Goal: Task Accomplishment & Management: Use online tool/utility

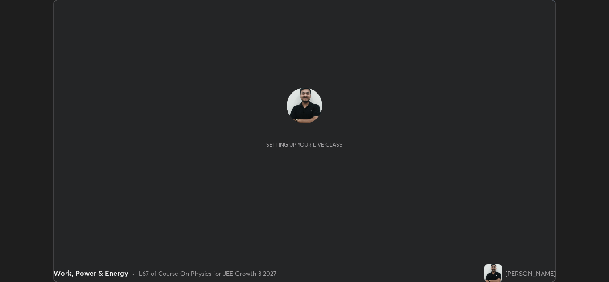
scroll to position [282, 609]
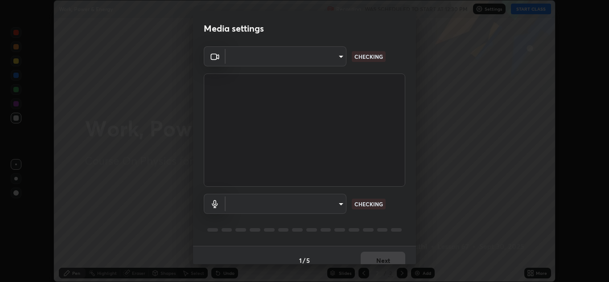
type input "00cb52ea7dbc067a4e9eba70c986ec13a5c87d59f38709f4e6374cce52915b34"
type input "9c1b285d99fe20f225937e4548c843fe66e293f4791396b353509b50ebaacb4e"
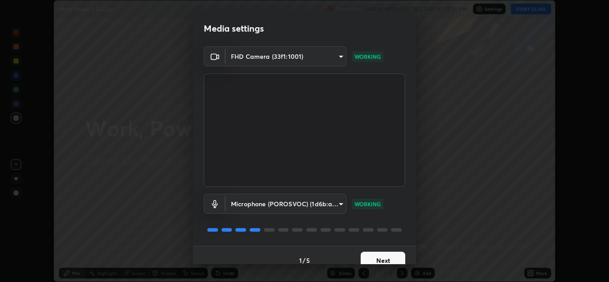
scroll to position [10, 0]
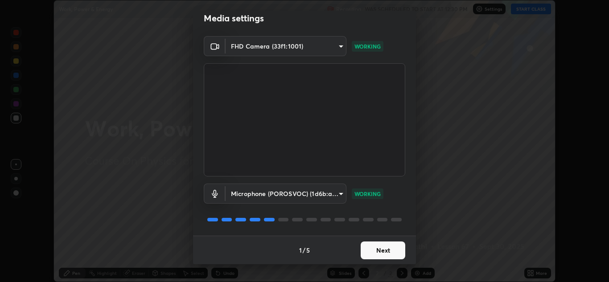
click at [382, 255] on button "Next" at bounding box center [383, 251] width 45 height 18
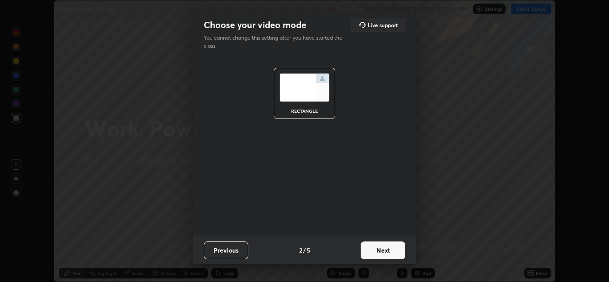
click at [380, 251] on button "Next" at bounding box center [383, 251] width 45 height 18
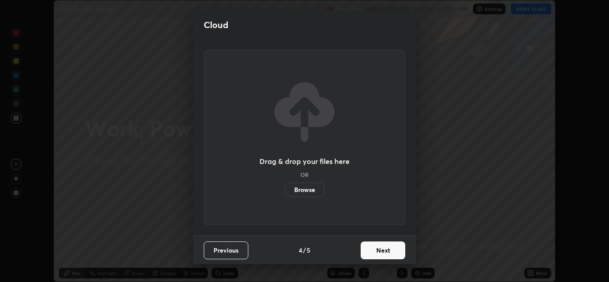
click at [381, 247] on button "Next" at bounding box center [383, 251] width 45 height 18
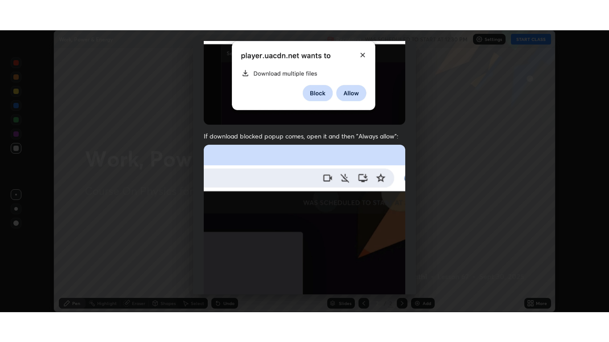
scroll to position [193, 0]
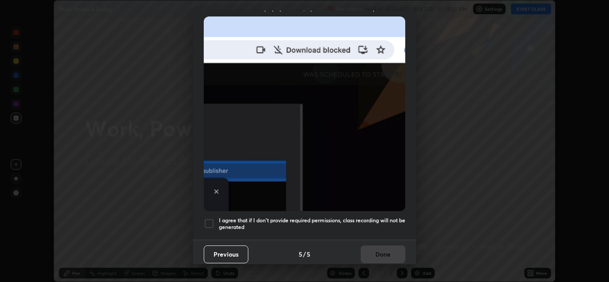
click at [213, 218] on div at bounding box center [209, 223] width 11 height 11
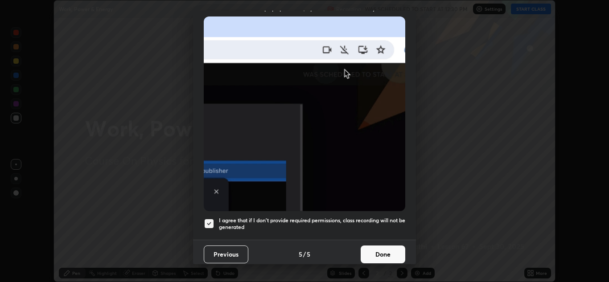
click at [369, 246] on button "Done" at bounding box center [383, 255] width 45 height 18
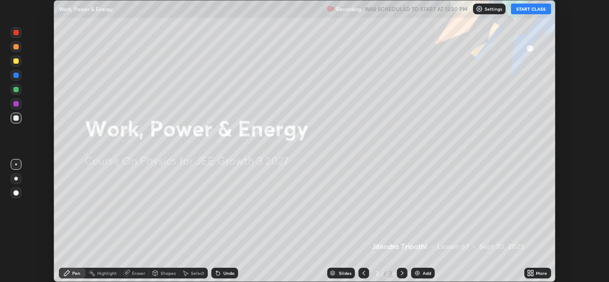
click at [539, 10] on button "START CLASS" at bounding box center [531, 9] width 40 height 11
click at [530, 272] on icon at bounding box center [529, 272] width 2 height 2
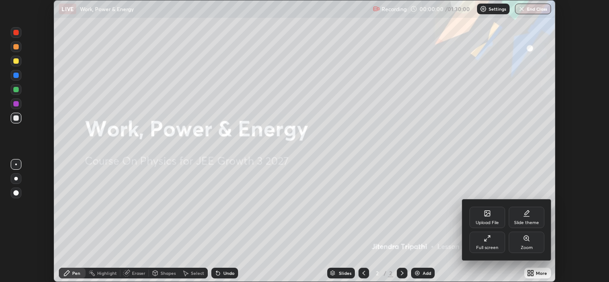
click at [493, 248] on div "Full screen" at bounding box center [487, 248] width 22 height 4
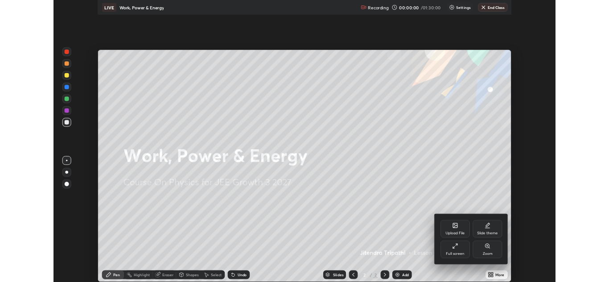
scroll to position [342, 609]
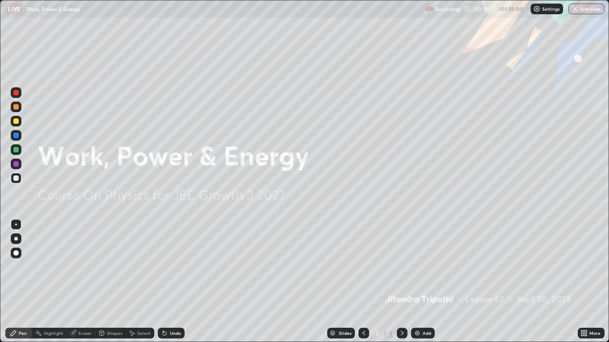
click at [423, 282] on div "Add" at bounding box center [423, 333] width 24 height 11
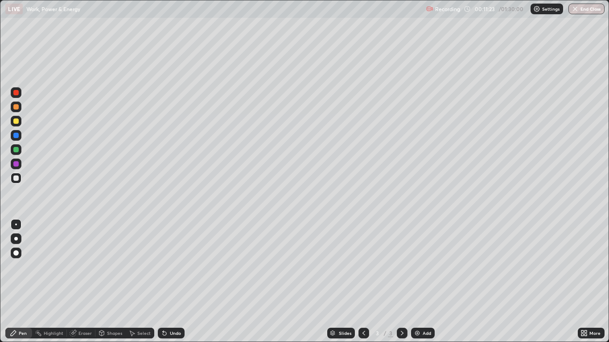
click at [16, 108] on div at bounding box center [15, 106] width 5 height 5
click at [424, 282] on div "Add" at bounding box center [427, 333] width 8 height 4
click at [20, 125] on div at bounding box center [16, 121] width 11 height 11
click at [18, 122] on div at bounding box center [15, 121] width 5 height 5
click at [21, 136] on div at bounding box center [16, 135] width 11 height 11
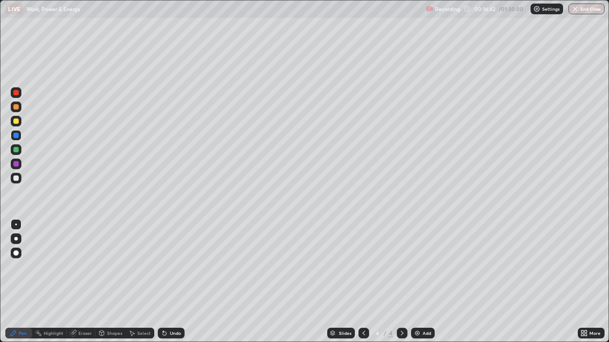
click at [16, 96] on div at bounding box center [16, 92] width 11 height 11
click at [18, 121] on div at bounding box center [15, 121] width 5 height 5
click at [13, 107] on div at bounding box center [15, 106] width 5 height 5
click at [15, 122] on div at bounding box center [15, 121] width 5 height 5
click at [17, 166] on div at bounding box center [15, 163] width 5 height 5
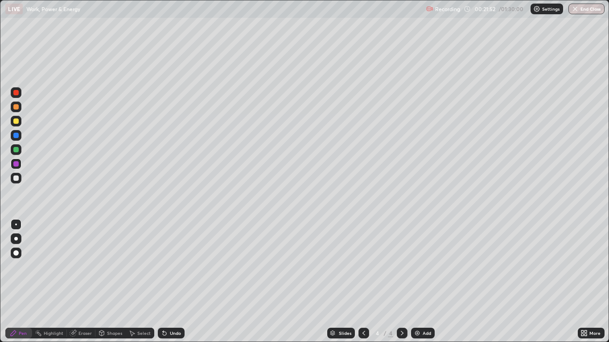
click at [16, 178] on div at bounding box center [15, 178] width 5 height 5
click at [402, 282] on icon at bounding box center [401, 333] width 7 height 7
click at [419, 282] on img at bounding box center [417, 333] width 7 height 7
click at [18, 107] on div at bounding box center [15, 106] width 5 height 5
click at [16, 107] on div at bounding box center [15, 106] width 5 height 5
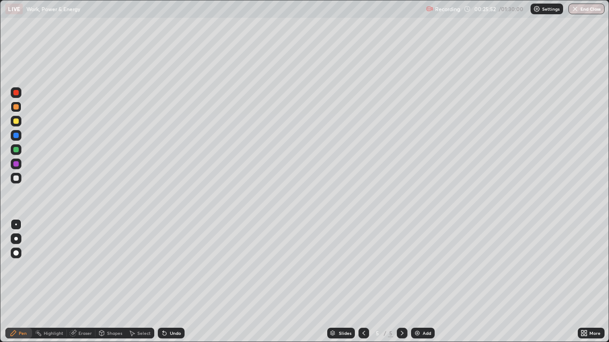
click at [20, 134] on div at bounding box center [16, 135] width 11 height 11
click at [179, 282] on div "Undo" at bounding box center [175, 333] width 11 height 4
click at [176, 282] on div "Undo" at bounding box center [171, 333] width 27 height 11
click at [174, 282] on div "Undo" at bounding box center [171, 333] width 27 height 11
click at [420, 282] on img at bounding box center [417, 333] width 7 height 7
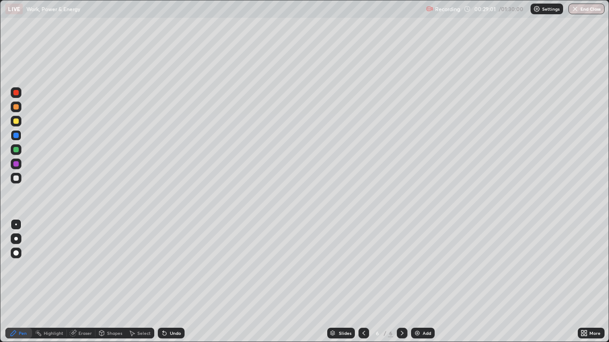
click at [16, 122] on div at bounding box center [15, 121] width 5 height 5
click at [178, 282] on div "Undo" at bounding box center [171, 333] width 27 height 11
click at [171, 282] on div "Undo" at bounding box center [171, 333] width 27 height 11
click at [362, 282] on icon at bounding box center [363, 333] width 7 height 7
click at [359, 282] on div at bounding box center [363, 333] width 11 height 11
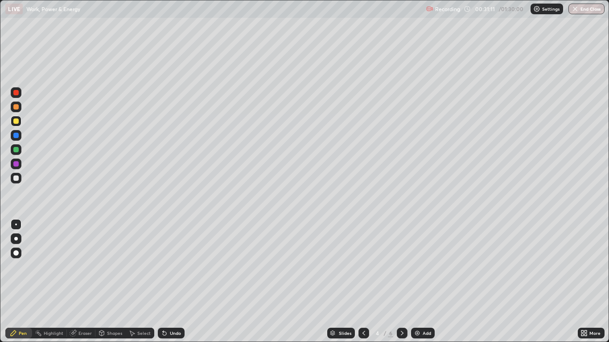
click at [15, 94] on div at bounding box center [15, 92] width 5 height 5
click at [363, 282] on icon at bounding box center [363, 333] width 7 height 7
click at [400, 282] on icon at bounding box center [401, 333] width 7 height 7
click at [401, 282] on div at bounding box center [402, 333] width 11 height 11
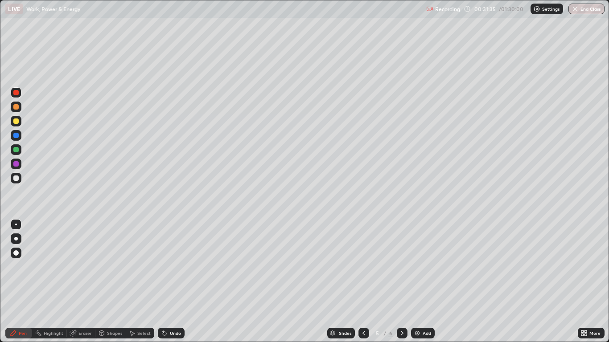
click at [404, 282] on icon at bounding box center [401, 333] width 7 height 7
click at [401, 282] on icon at bounding box center [401, 333] width 7 height 7
click at [423, 282] on div "Add" at bounding box center [427, 333] width 8 height 4
click at [14, 123] on div at bounding box center [15, 121] width 5 height 5
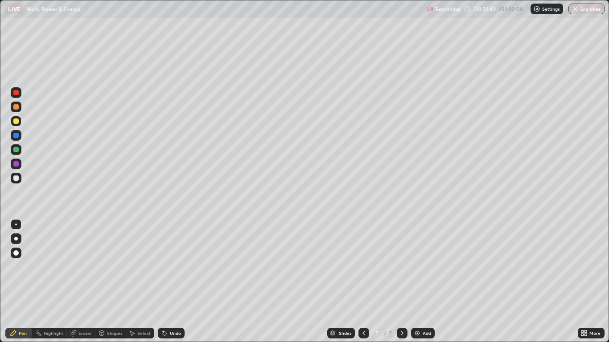
click at [15, 135] on div at bounding box center [15, 135] width 5 height 5
click at [17, 183] on div at bounding box center [16, 178] width 11 height 11
click at [18, 97] on div at bounding box center [16, 92] width 11 height 11
click at [168, 282] on div "Undo" at bounding box center [171, 333] width 27 height 11
click at [17, 179] on div at bounding box center [15, 178] width 5 height 5
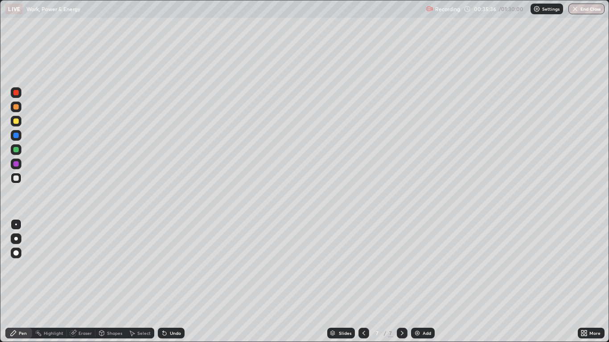
click at [16, 122] on div at bounding box center [15, 121] width 5 height 5
click at [16, 161] on div at bounding box center [15, 163] width 5 height 5
click at [15, 149] on div at bounding box center [15, 149] width 5 height 5
click at [420, 282] on img at bounding box center [417, 333] width 7 height 7
click at [17, 109] on div at bounding box center [15, 106] width 5 height 5
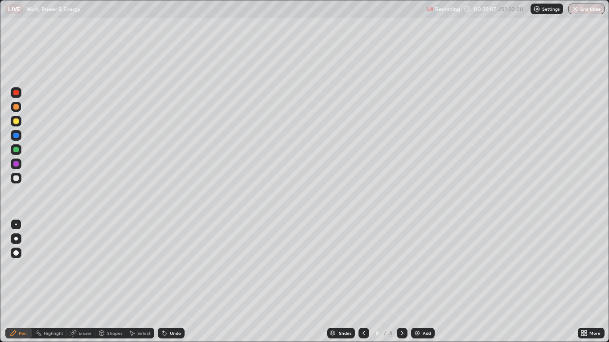
click at [17, 123] on div at bounding box center [15, 121] width 5 height 5
click at [17, 137] on div at bounding box center [15, 135] width 5 height 5
click at [167, 282] on div "Undo" at bounding box center [171, 333] width 27 height 11
click at [169, 282] on div "Undo" at bounding box center [171, 333] width 27 height 11
click at [16, 122] on div at bounding box center [15, 121] width 5 height 5
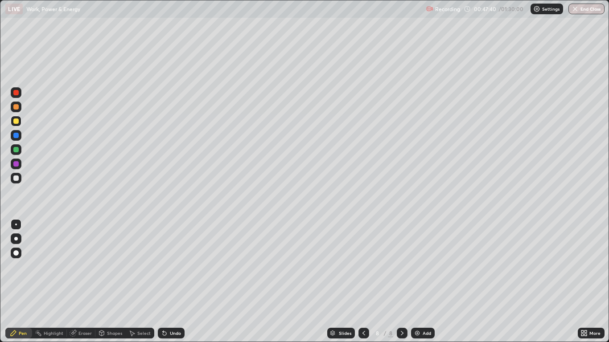
click at [20, 92] on div at bounding box center [16, 92] width 11 height 11
click at [15, 151] on div at bounding box center [15, 149] width 5 height 5
click at [174, 282] on div "Undo" at bounding box center [175, 333] width 11 height 4
click at [176, 282] on div "Undo" at bounding box center [171, 333] width 27 height 11
click at [21, 177] on div at bounding box center [16, 178] width 11 height 11
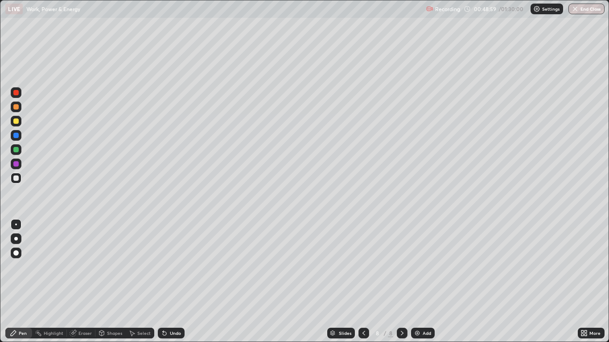
click at [176, 282] on div "Undo" at bounding box center [175, 333] width 11 height 4
click at [174, 282] on div "Undo" at bounding box center [175, 333] width 11 height 4
click at [416, 282] on img at bounding box center [417, 333] width 7 height 7
click at [16, 109] on div at bounding box center [15, 106] width 5 height 5
click at [16, 165] on div at bounding box center [15, 163] width 5 height 5
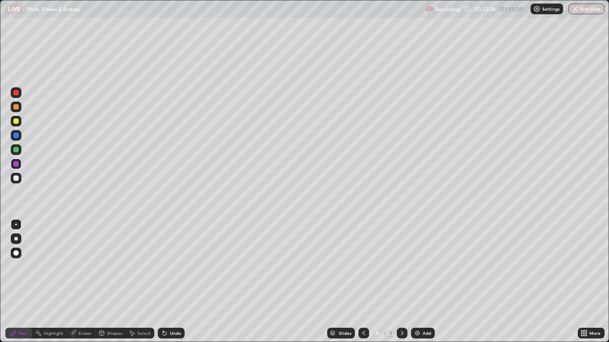
click at [15, 109] on div at bounding box center [15, 106] width 5 height 5
click at [172, 282] on div "Undo" at bounding box center [171, 333] width 27 height 11
click at [18, 150] on div at bounding box center [15, 149] width 5 height 5
click at [15, 125] on div at bounding box center [16, 121] width 11 height 11
click at [14, 152] on div at bounding box center [15, 149] width 5 height 5
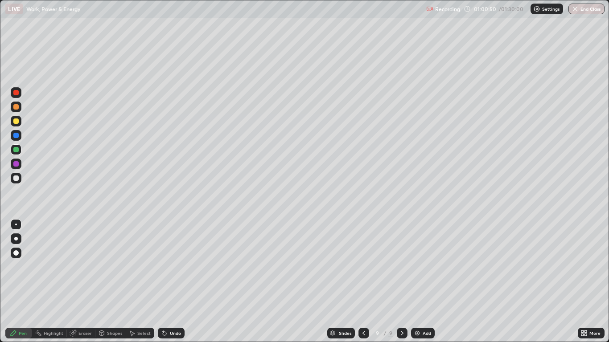
click at [403, 282] on icon at bounding box center [401, 333] width 7 height 7
click at [425, 282] on div "Add" at bounding box center [423, 333] width 24 height 11
click at [17, 122] on div at bounding box center [15, 121] width 5 height 5
click at [14, 122] on div at bounding box center [15, 121] width 5 height 5
click at [16, 135] on div at bounding box center [15, 135] width 5 height 5
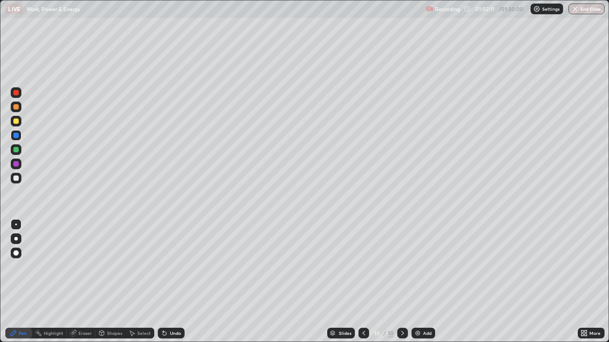
click at [16, 123] on div at bounding box center [15, 121] width 5 height 5
click at [18, 151] on div at bounding box center [15, 149] width 5 height 5
click at [17, 168] on div at bounding box center [16, 164] width 11 height 11
click at [18, 123] on div at bounding box center [15, 121] width 5 height 5
click at [16, 150] on div at bounding box center [15, 149] width 5 height 5
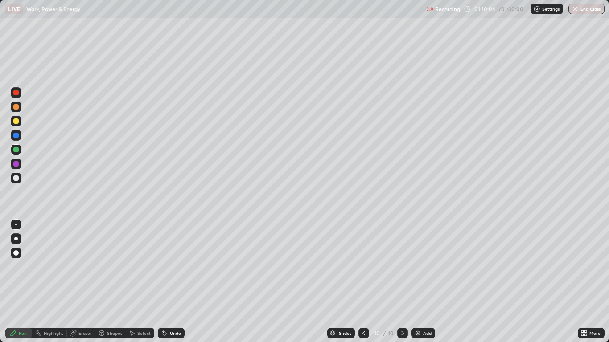
click at [421, 282] on div "Add" at bounding box center [423, 333] width 24 height 11
click at [360, 282] on icon at bounding box center [363, 333] width 7 height 7
click at [419, 282] on img at bounding box center [417, 333] width 7 height 7
click at [16, 107] on div at bounding box center [15, 106] width 5 height 5
click at [169, 282] on div "Undo" at bounding box center [171, 333] width 27 height 11
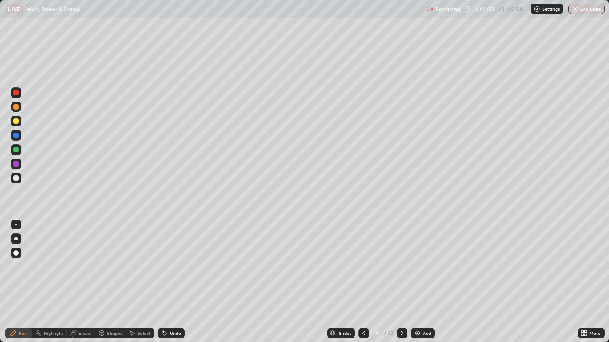
click at [170, 282] on div "Undo" at bounding box center [175, 333] width 11 height 4
click at [16, 148] on div at bounding box center [15, 149] width 5 height 5
click at [16, 122] on div at bounding box center [15, 121] width 5 height 5
click at [420, 282] on img at bounding box center [417, 333] width 7 height 7
click at [16, 107] on div at bounding box center [15, 106] width 5 height 5
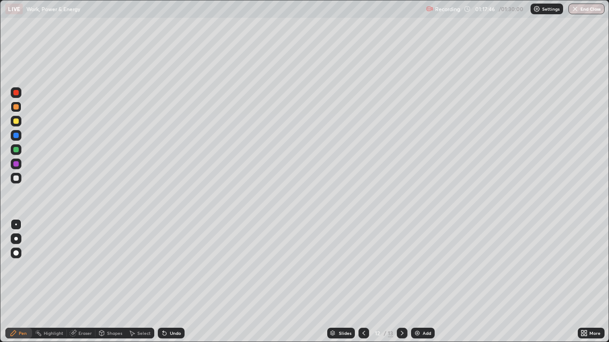
click at [16, 108] on div at bounding box center [15, 106] width 5 height 5
click at [176, 282] on div "Undo" at bounding box center [171, 333] width 27 height 11
click at [19, 122] on div at bounding box center [16, 121] width 11 height 11
click at [170, 282] on div "Undo" at bounding box center [175, 333] width 11 height 4
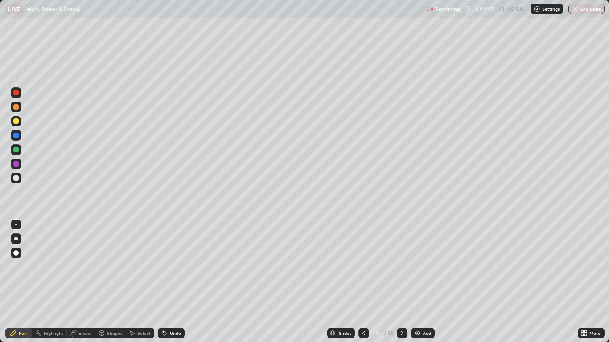
click at [16, 95] on div at bounding box center [15, 92] width 5 height 5
click at [14, 134] on div at bounding box center [15, 135] width 5 height 5
click at [141, 282] on div "Select" at bounding box center [143, 333] width 13 height 4
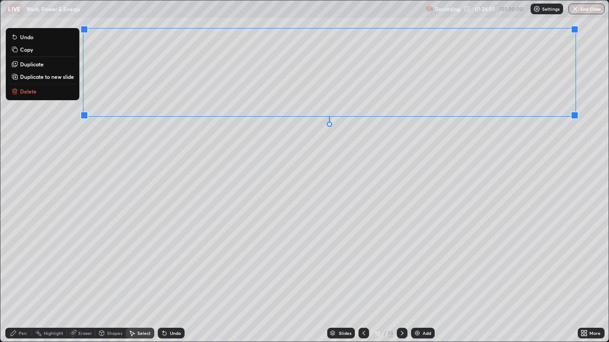
click at [61, 77] on p "Duplicate to new slide" at bounding box center [47, 76] width 54 height 7
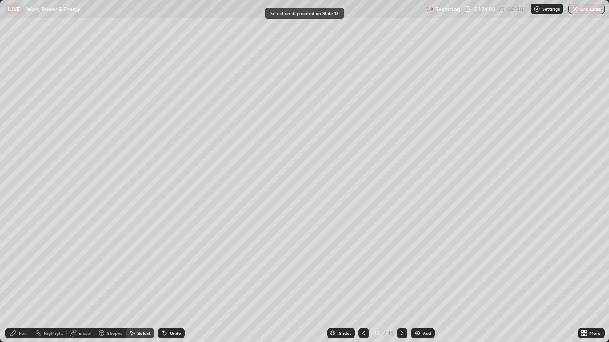
click at [83, 282] on div "Eraser" at bounding box center [84, 333] width 13 height 4
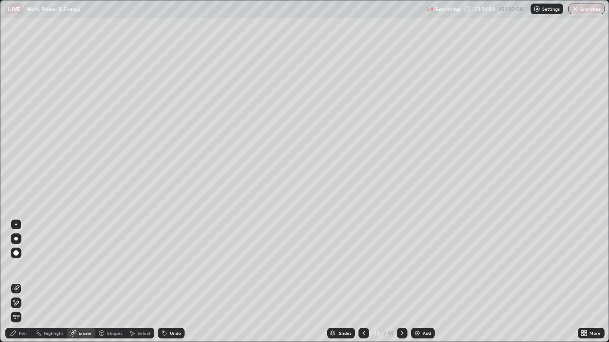
click at [16, 282] on icon at bounding box center [15, 288] width 7 height 7
click at [23, 282] on div "Pen" at bounding box center [23, 333] width 8 height 4
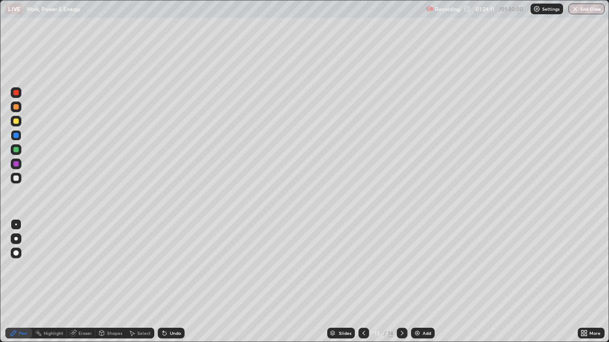
click at [17, 106] on div at bounding box center [15, 106] width 5 height 5
click at [16, 96] on div at bounding box center [16, 92] width 11 height 11
click at [591, 8] on button "End Class" at bounding box center [586, 9] width 35 height 11
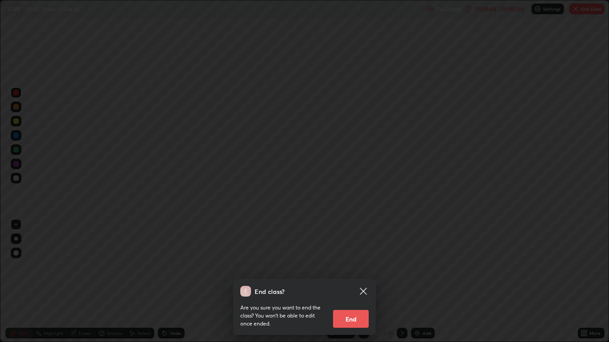
click at [362, 282] on button "End" at bounding box center [351, 319] width 36 height 18
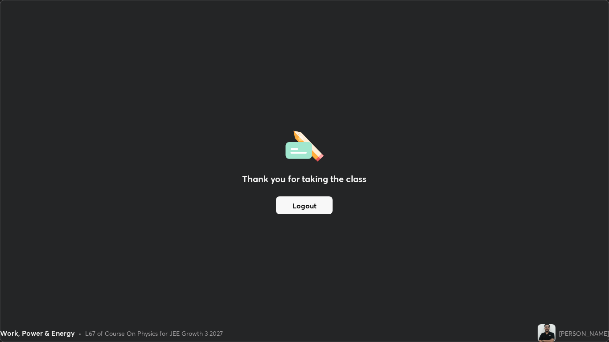
click at [308, 209] on button "Logout" at bounding box center [304, 206] width 57 height 18
click at [306, 209] on button "Logout" at bounding box center [304, 206] width 57 height 18
click at [309, 206] on button "Logout" at bounding box center [304, 206] width 57 height 18
click at [316, 207] on button "Logout" at bounding box center [304, 206] width 57 height 18
click at [309, 203] on button "Logout" at bounding box center [304, 206] width 57 height 18
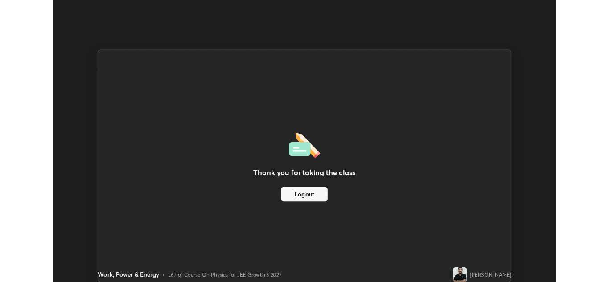
scroll to position [44286, 43959]
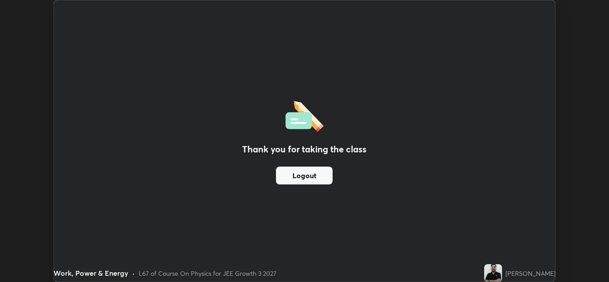
click at [304, 179] on button "Logout" at bounding box center [304, 176] width 57 height 18
click at [304, 172] on button "Logout" at bounding box center [304, 176] width 57 height 18
click at [304, 176] on button "Logout" at bounding box center [304, 176] width 57 height 18
click at [303, 173] on button "Logout" at bounding box center [304, 176] width 57 height 18
click at [301, 172] on button "Logout" at bounding box center [304, 176] width 57 height 18
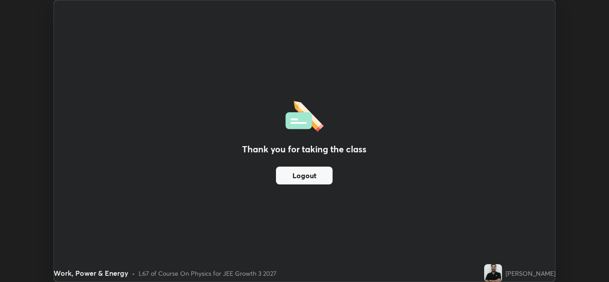
click at [297, 174] on button "Logout" at bounding box center [304, 176] width 57 height 18
click at [294, 172] on button "Logout" at bounding box center [304, 176] width 57 height 18
